Goal: Transaction & Acquisition: Purchase product/service

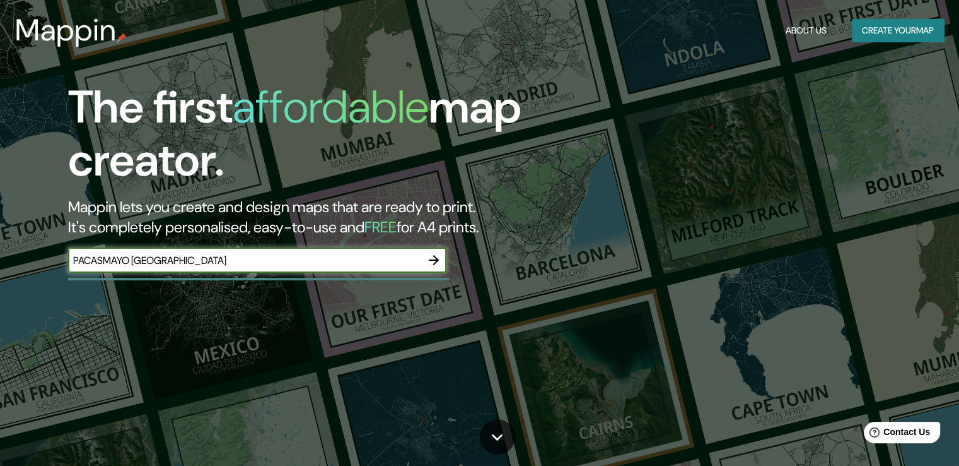
type input "PACASMAYO [GEOGRAPHIC_DATA]"
click at [184, 261] on input "PACASMAYO [GEOGRAPHIC_DATA]" at bounding box center [244, 260] width 353 height 15
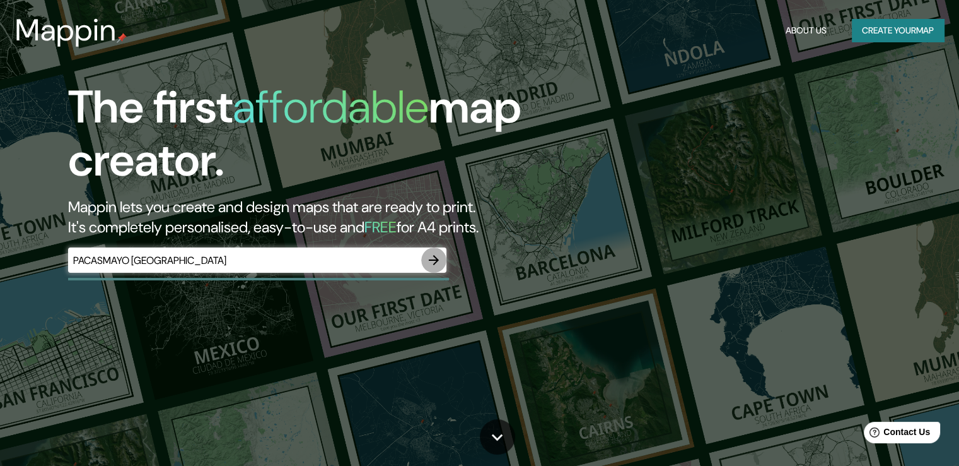
click at [434, 260] on icon "button" at bounding box center [434, 260] width 10 height 10
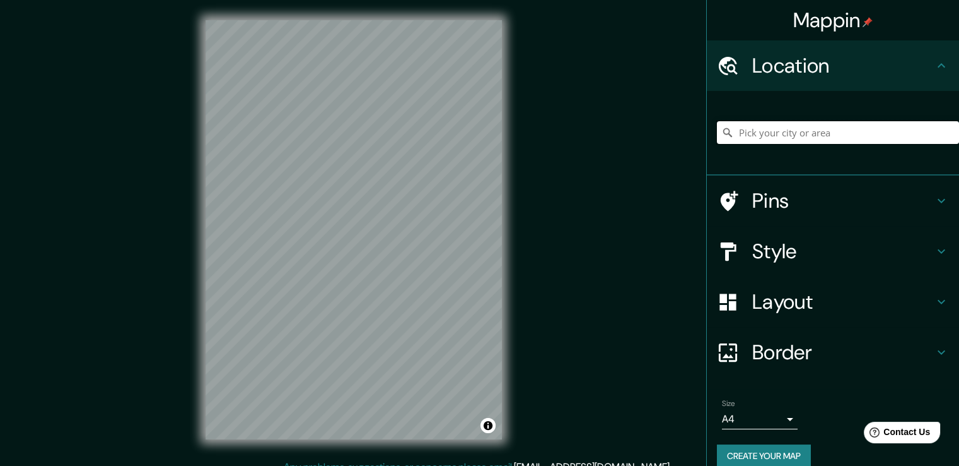
click at [732, 134] on input "Pick your city or area" at bounding box center [838, 132] width 242 height 23
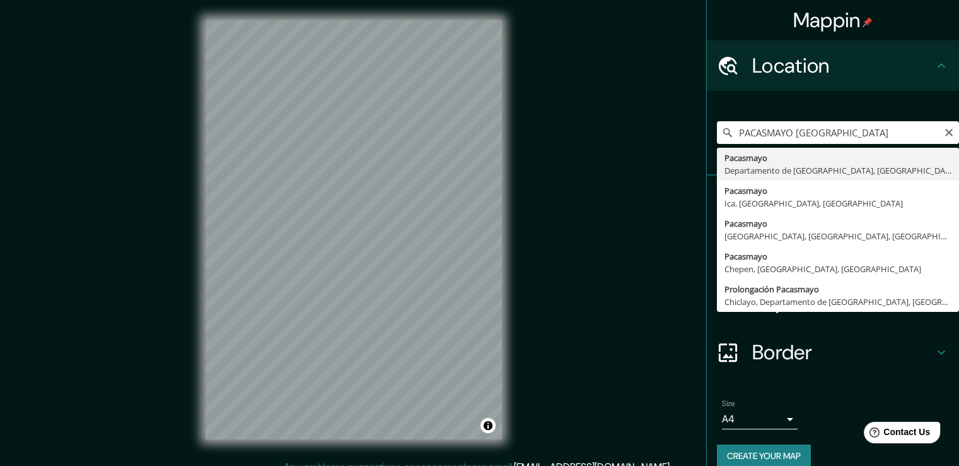
type input "Pacasmayo, Departamento de [GEOGRAPHIC_DATA], [GEOGRAPHIC_DATA]"
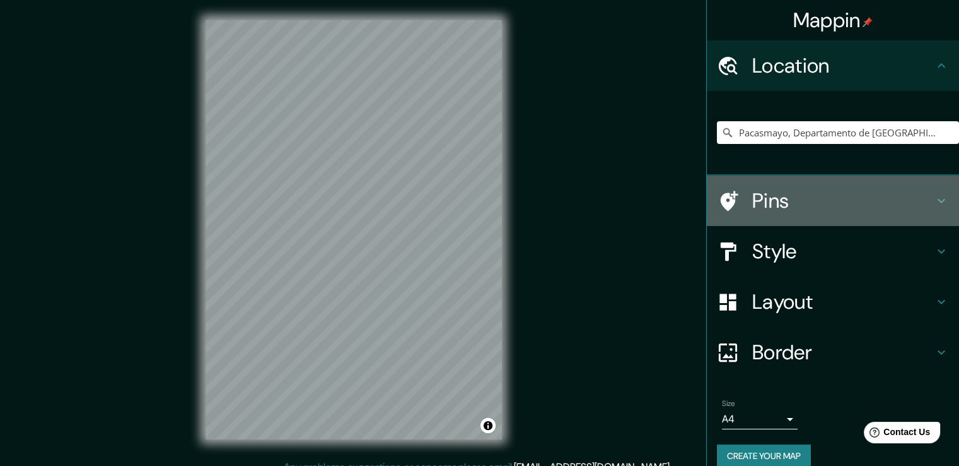
click at [928, 190] on div "Pins" at bounding box center [833, 200] width 252 height 50
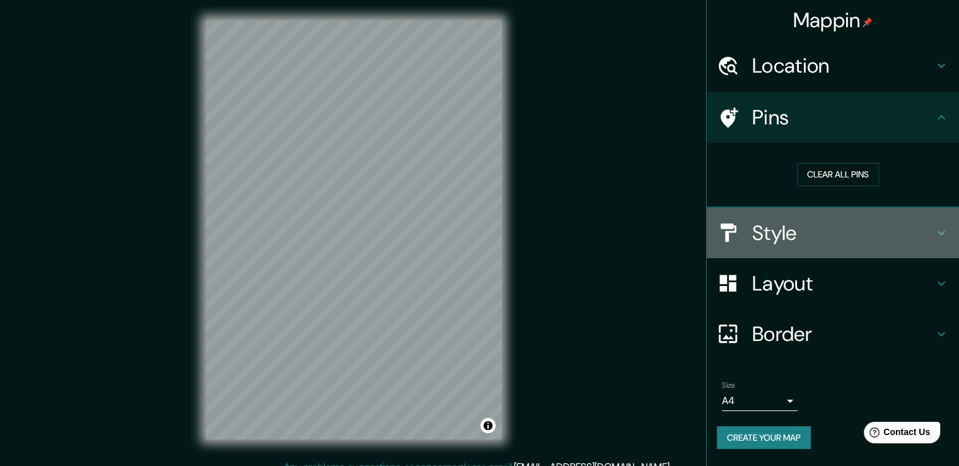
click at [939, 230] on icon at bounding box center [942, 232] width 8 height 4
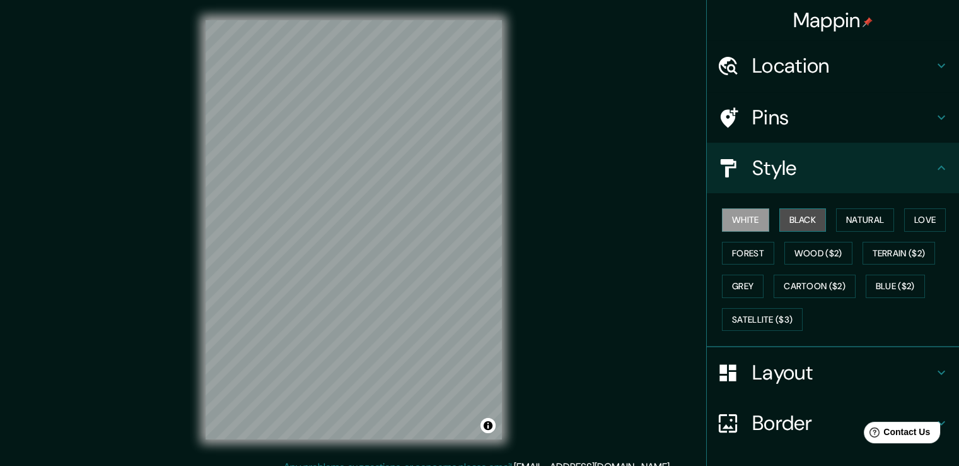
click at [795, 219] on button "Black" at bounding box center [803, 219] width 47 height 23
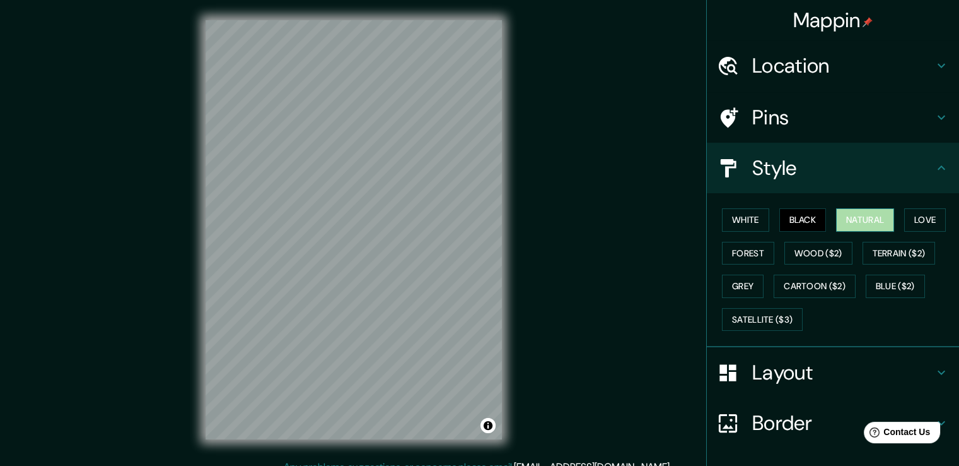
click at [850, 221] on button "Natural" at bounding box center [865, 219] width 58 height 23
click at [929, 218] on button "Love" at bounding box center [926, 219] width 42 height 23
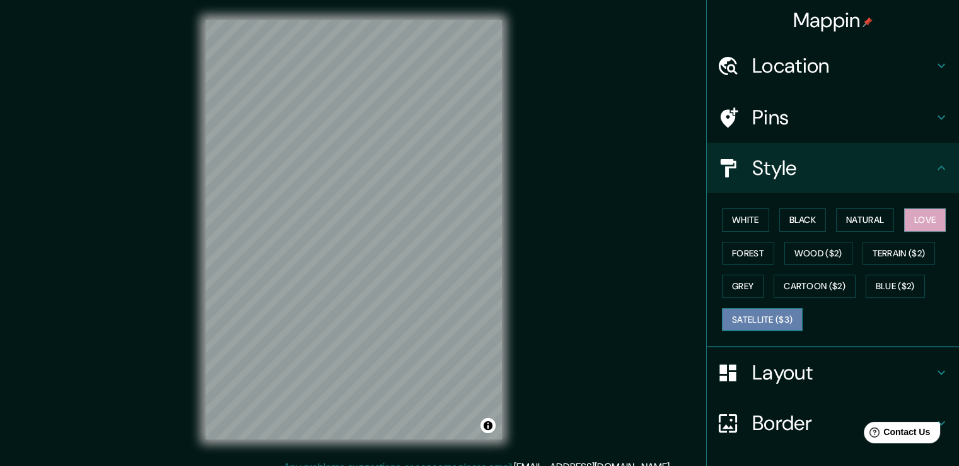
click at [768, 318] on button "Satellite ($3)" at bounding box center [762, 319] width 81 height 23
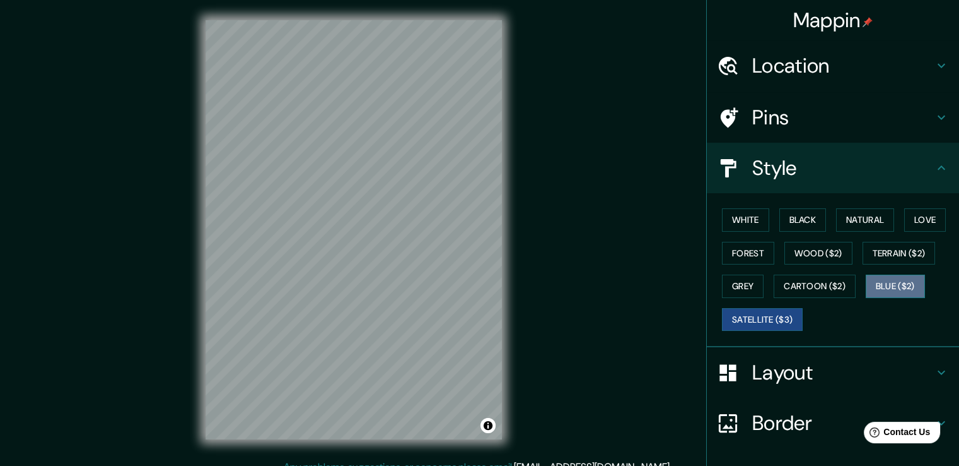
click at [870, 286] on button "Blue ($2)" at bounding box center [895, 285] width 59 height 23
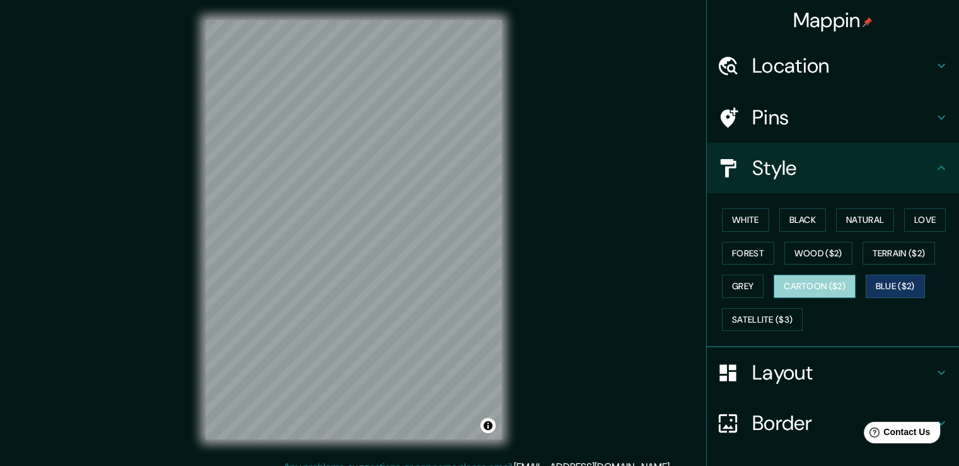
click at [823, 284] on button "Cartoon ($2)" at bounding box center [815, 285] width 82 height 23
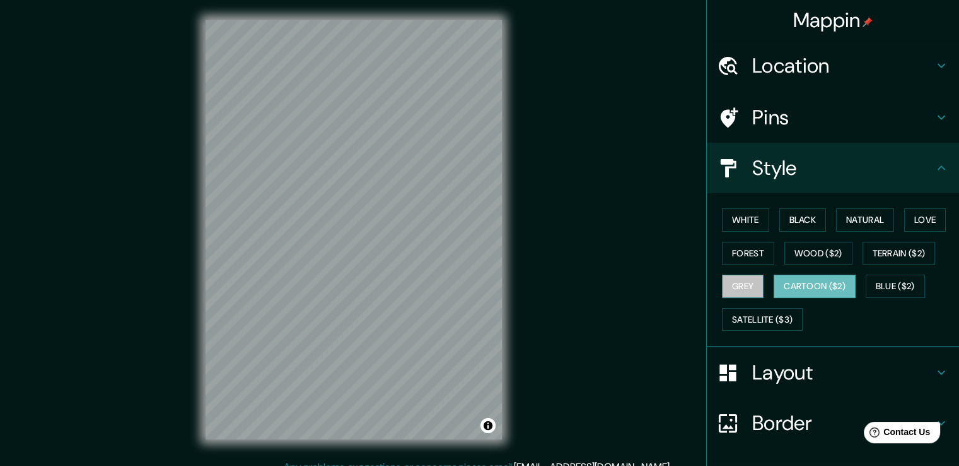
click at [739, 288] on button "Grey" at bounding box center [743, 285] width 42 height 23
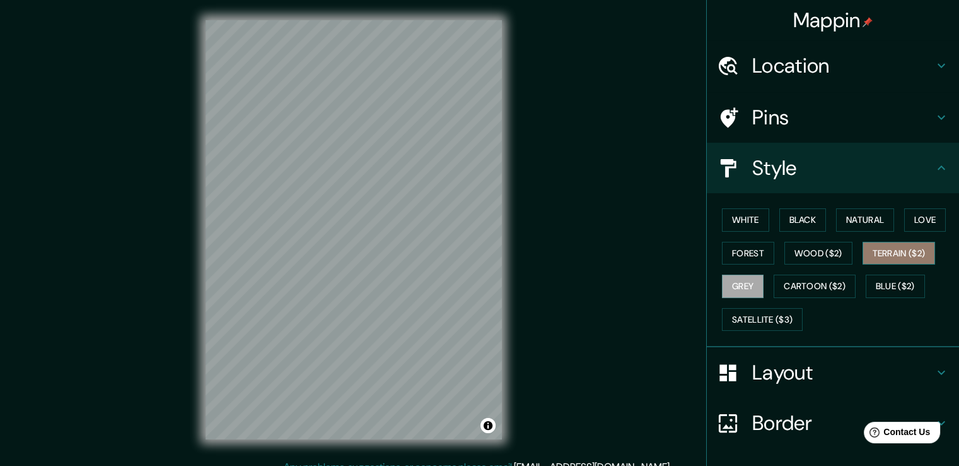
click at [888, 250] on button "Terrain ($2)" at bounding box center [899, 253] width 73 height 23
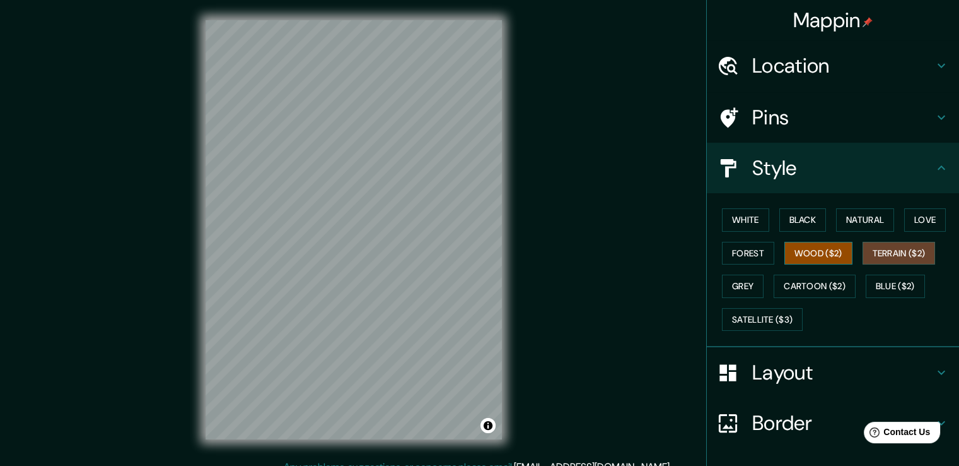
drag, startPoint x: 812, startPoint y: 239, endPoint x: 790, endPoint y: 259, distance: 29.9
click at [790, 259] on div "White Black Natural Love Forest Wood ($2) Terrain ($2) Grey Cartoon ($2) Blue (…" at bounding box center [838, 269] width 242 height 132
click at [790, 259] on button "Wood ($2)" at bounding box center [819, 253] width 68 height 23
click at [737, 259] on button "Forest" at bounding box center [748, 253] width 52 height 23
click at [815, 249] on button "Wood ($2)" at bounding box center [819, 253] width 68 height 23
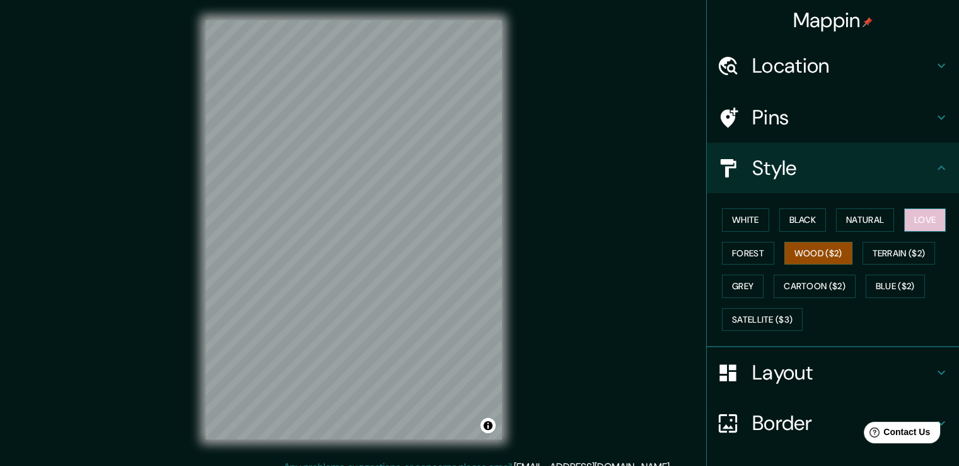
click at [934, 218] on button "Love" at bounding box center [926, 219] width 42 height 23
click at [858, 215] on button "Natural" at bounding box center [865, 219] width 58 height 23
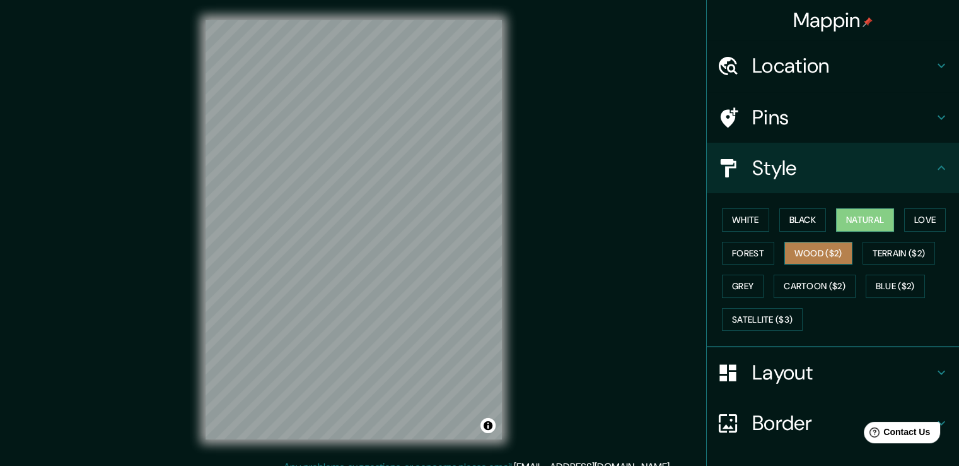
click at [812, 252] on button "Wood ($2)" at bounding box center [819, 253] width 68 height 23
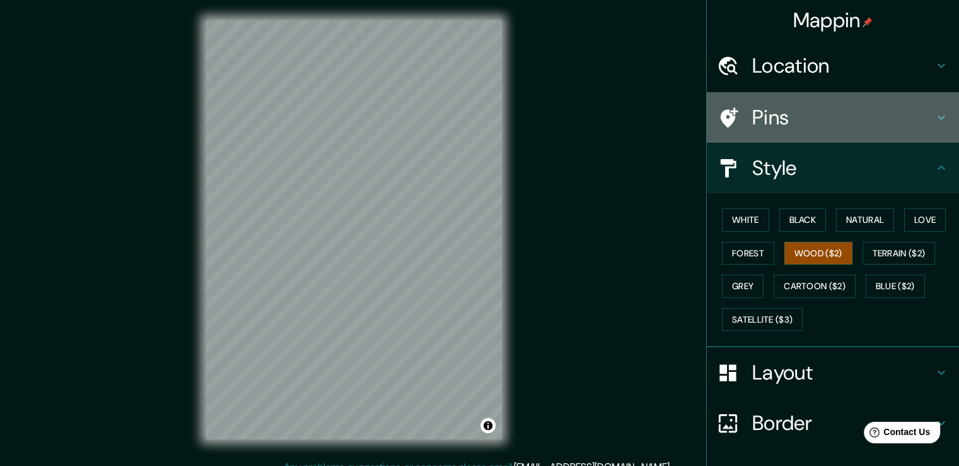
click at [780, 112] on h4 "Pins" at bounding box center [844, 117] width 182 height 25
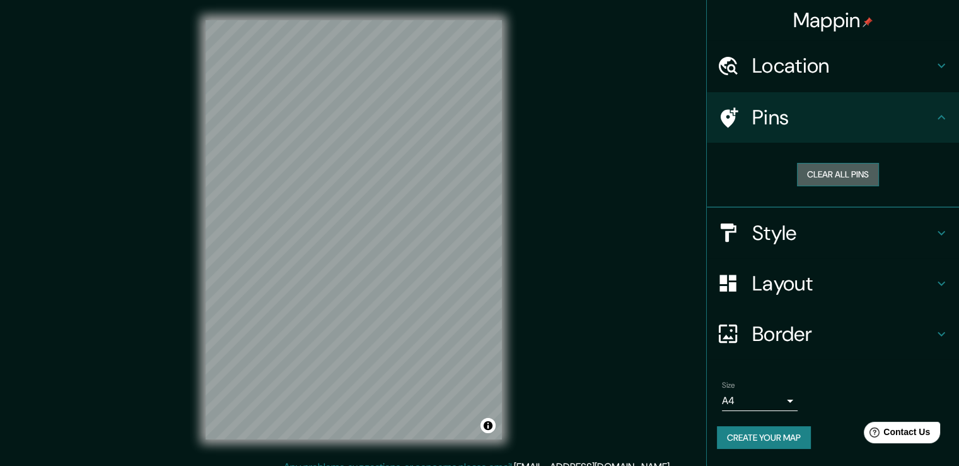
click at [843, 178] on button "Clear all pins" at bounding box center [838, 174] width 82 height 23
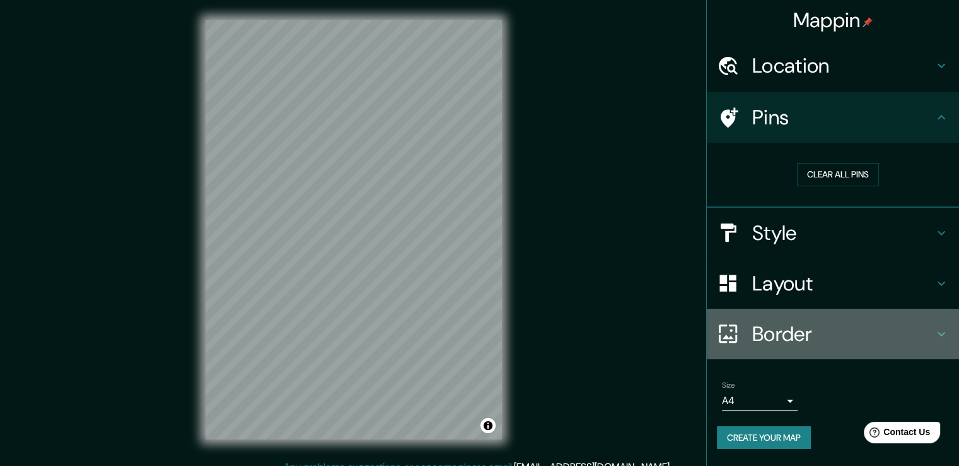
click at [795, 322] on h4 "Border" at bounding box center [844, 333] width 182 height 25
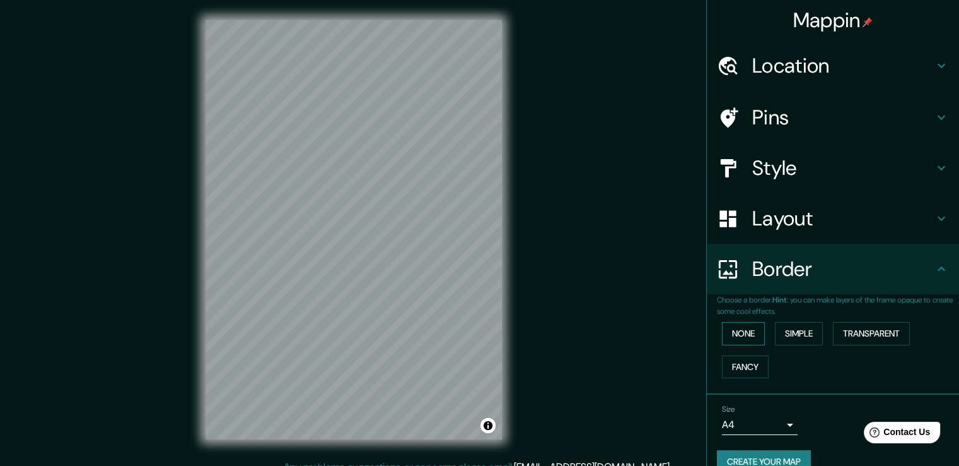
click at [738, 323] on button "None" at bounding box center [743, 333] width 43 height 23
click at [802, 330] on button "Simple" at bounding box center [799, 333] width 48 height 23
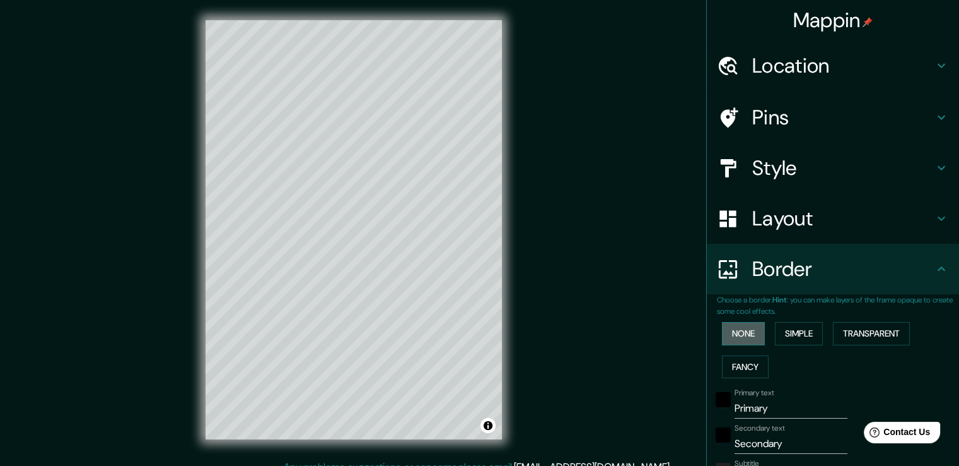
click at [725, 332] on button "None" at bounding box center [743, 333] width 43 height 23
